Goal: Book appointment/travel/reservation

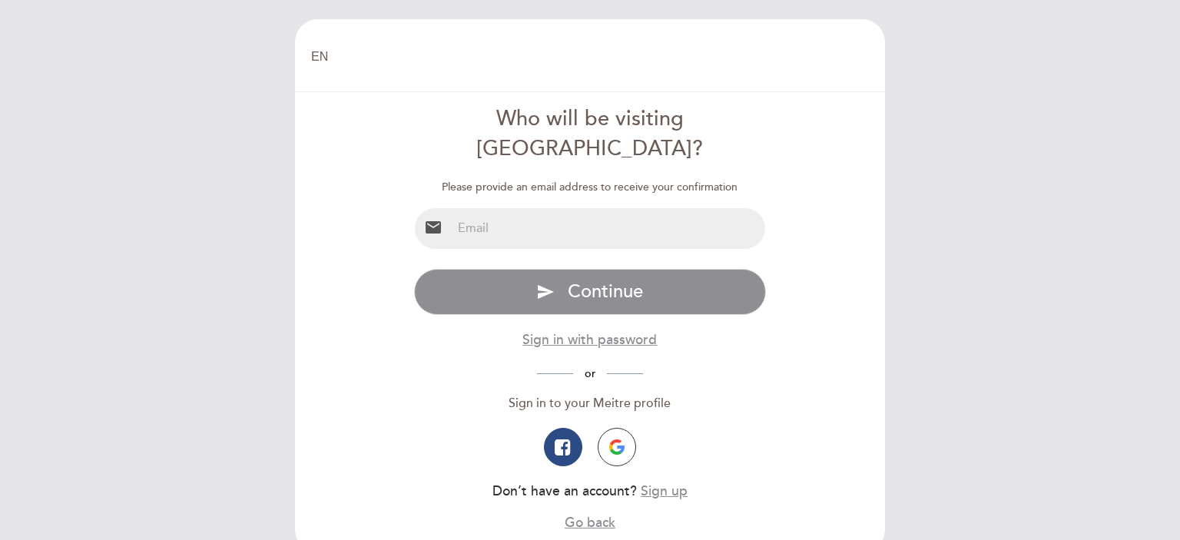
click at [591, 208] on input "email" at bounding box center [609, 228] width 314 height 41
type input "[EMAIL_ADDRESS][DOMAIN_NAME]"
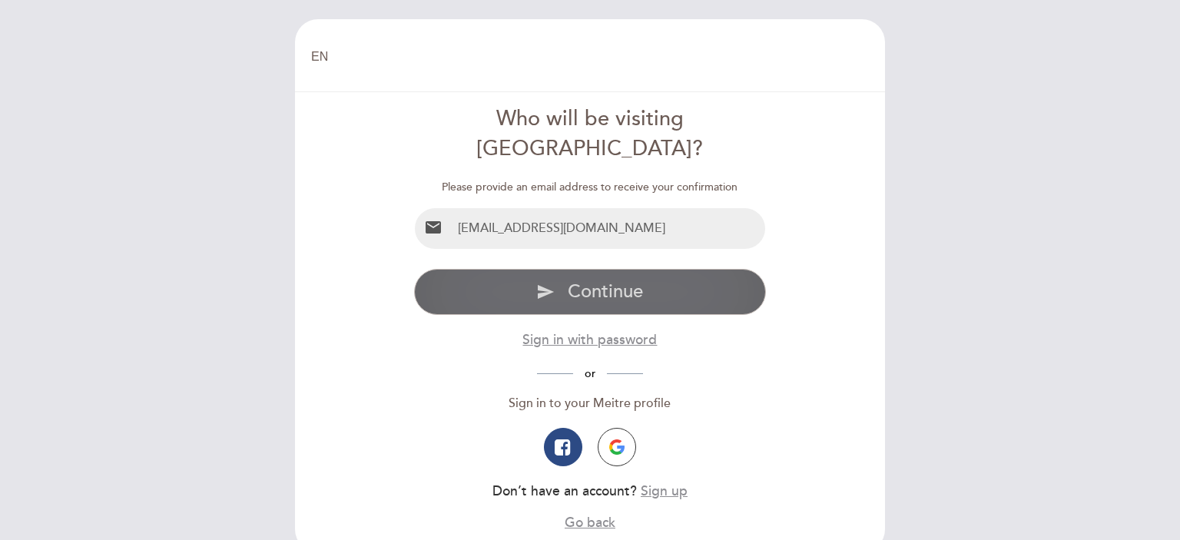
click at [595, 280] on span "Continue" at bounding box center [605, 291] width 75 height 22
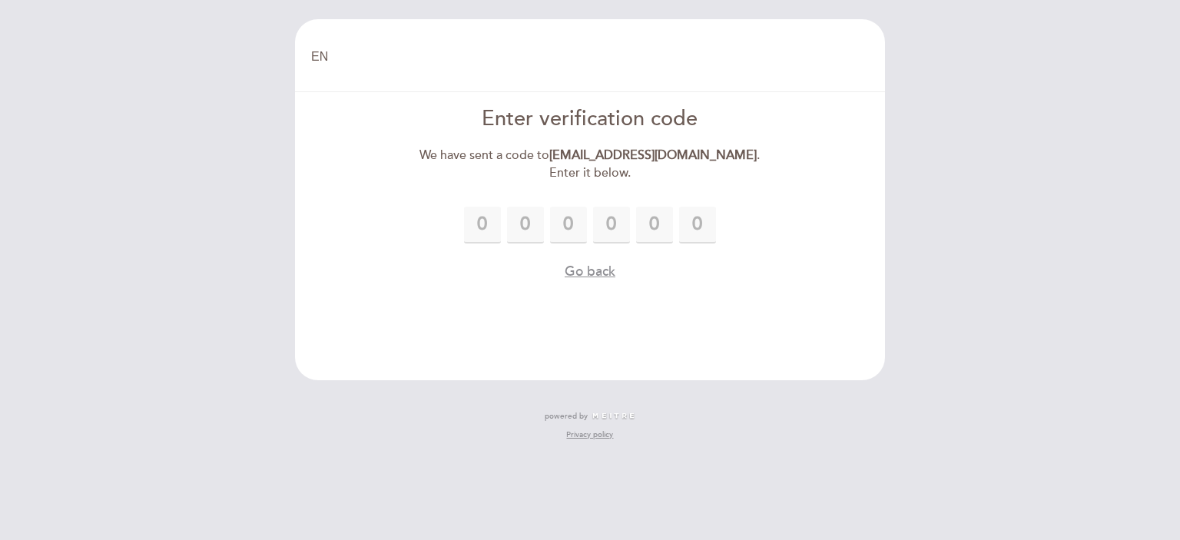
type input "1"
type input "9"
type input "0"
type input "8"
type input "7"
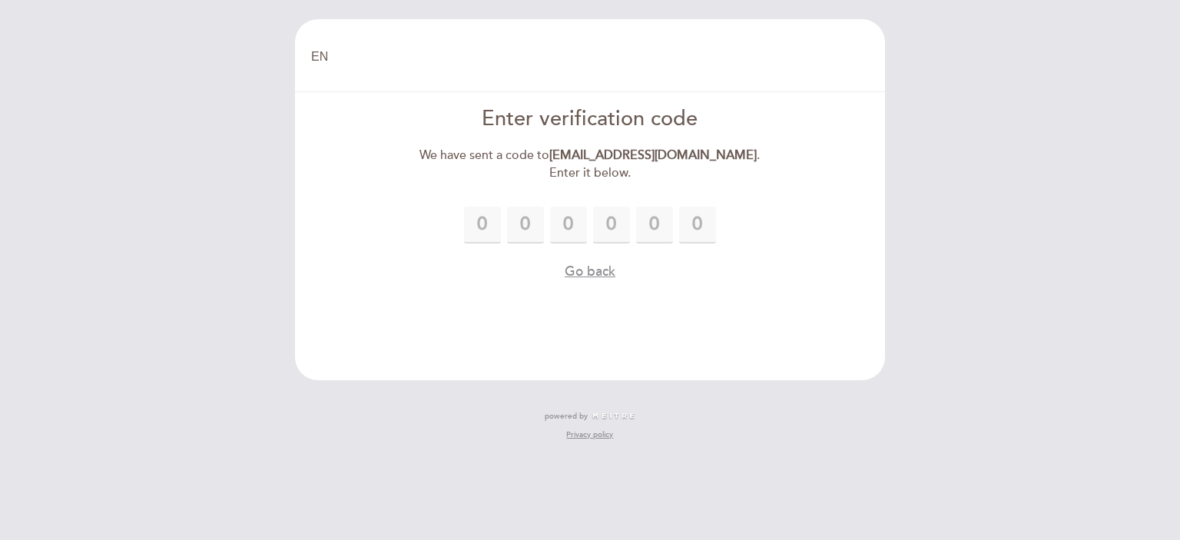
type input "7"
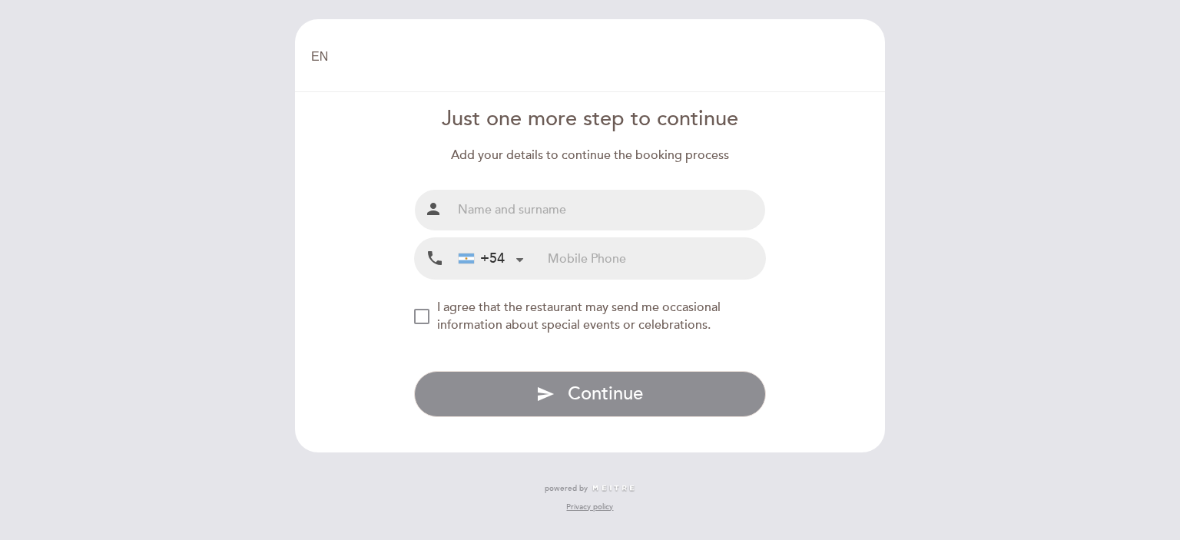
click at [565, 212] on input "text" at bounding box center [609, 210] width 314 height 41
type input "[PERSON_NAME]"
click at [556, 267] on input "tel" at bounding box center [656, 258] width 217 height 41
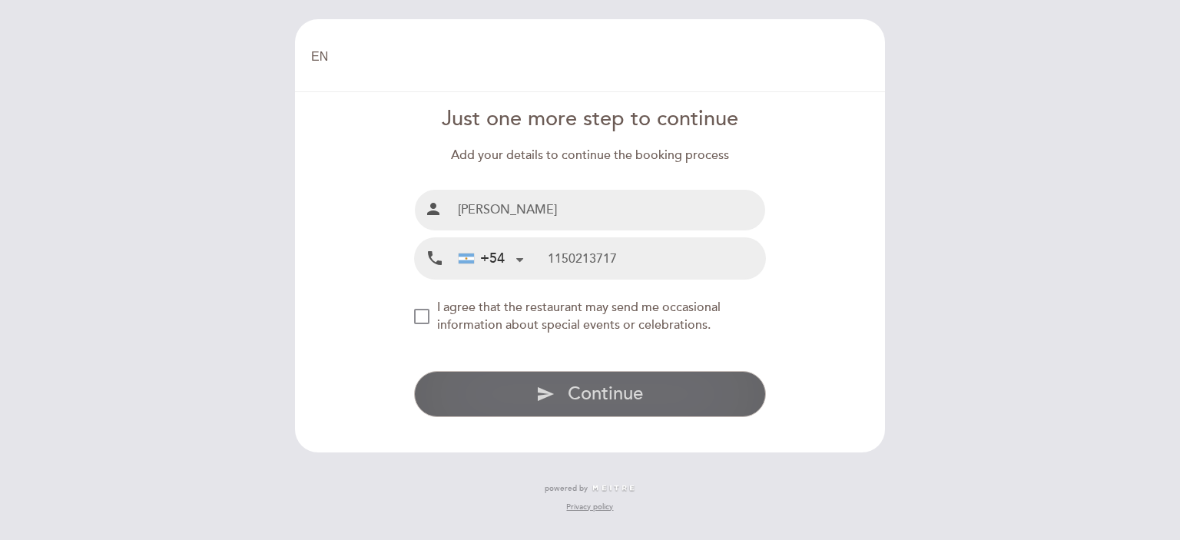
type input "1150213717"
click at [602, 390] on span "Continue" at bounding box center [605, 394] width 75 height 22
